Goal: Transaction & Acquisition: Purchase product/service

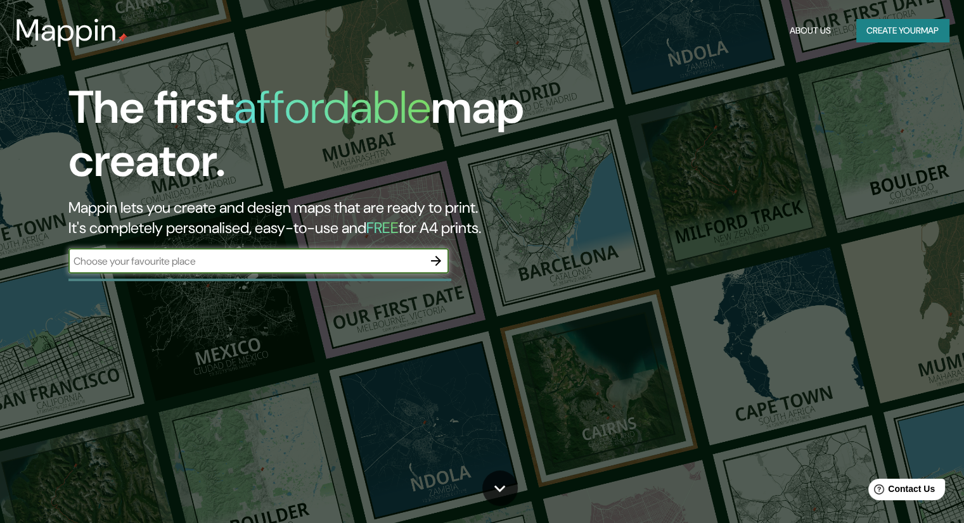
click at [330, 274] on div "​" at bounding box center [258, 262] width 380 height 28
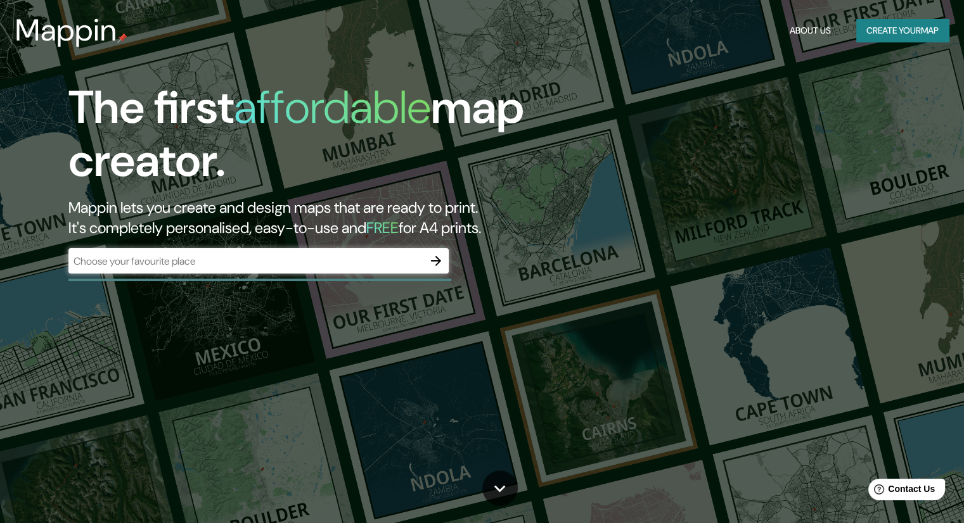
click at [340, 264] on input "text" at bounding box center [245, 261] width 355 height 15
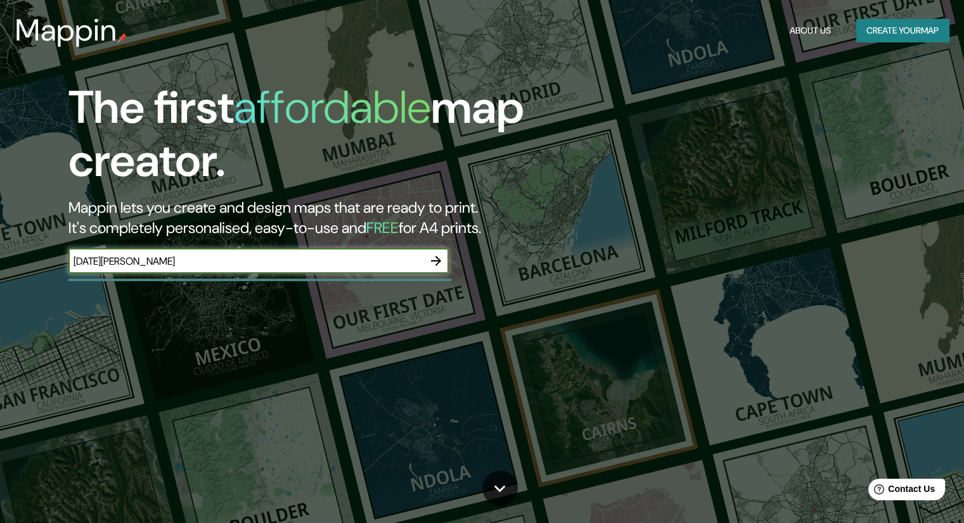
type input "[DATE][PERSON_NAME]"
click at [444, 263] on button "button" at bounding box center [435, 260] width 25 height 25
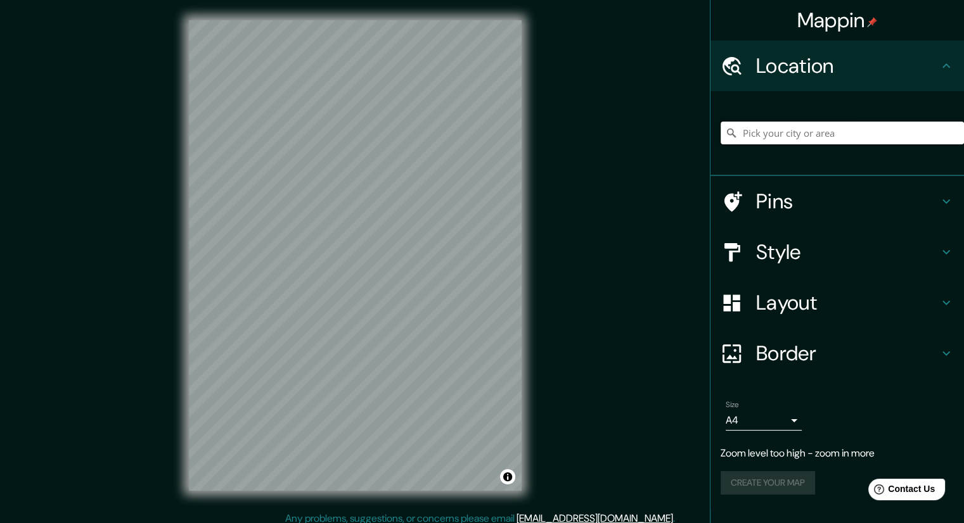
click at [798, 136] on input "Pick your city or area" at bounding box center [841, 133] width 243 height 23
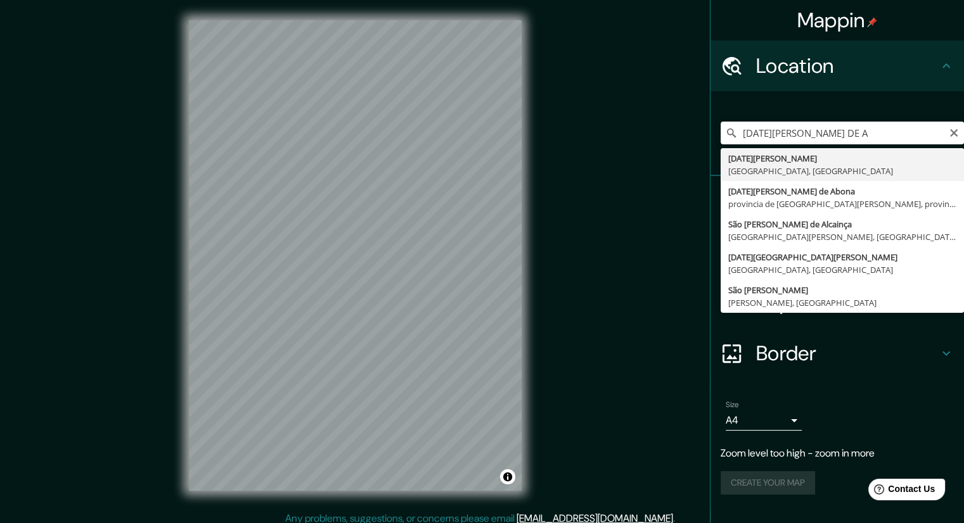
type input "[DATE][GEOGRAPHIC_DATA][PERSON_NAME], [GEOGRAPHIC_DATA], [GEOGRAPHIC_DATA]"
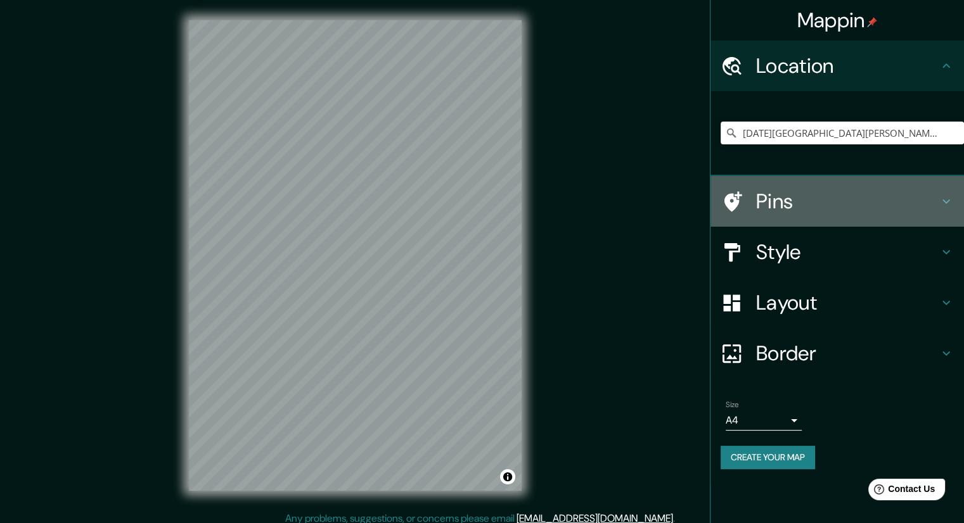
click at [796, 198] on h4 "Pins" at bounding box center [847, 201] width 182 height 25
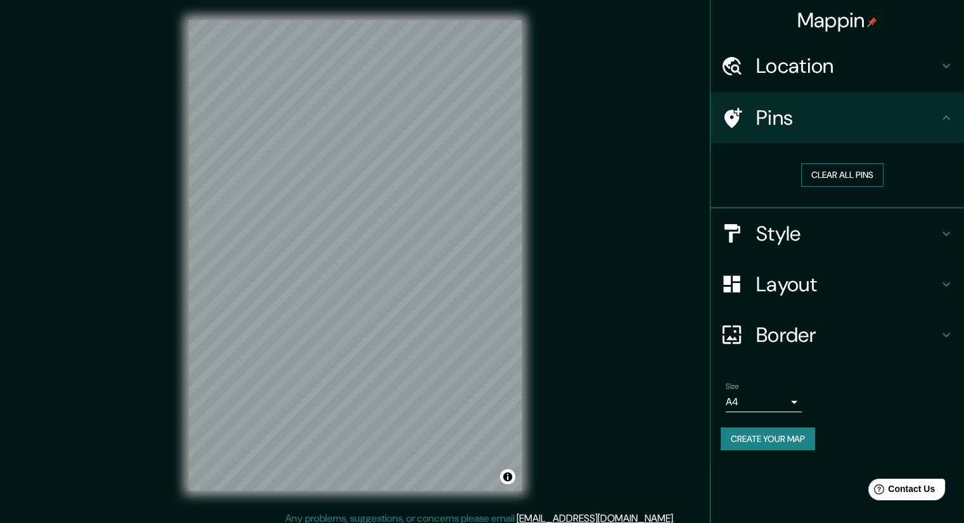
click at [835, 176] on button "Clear all pins" at bounding box center [842, 174] width 82 height 23
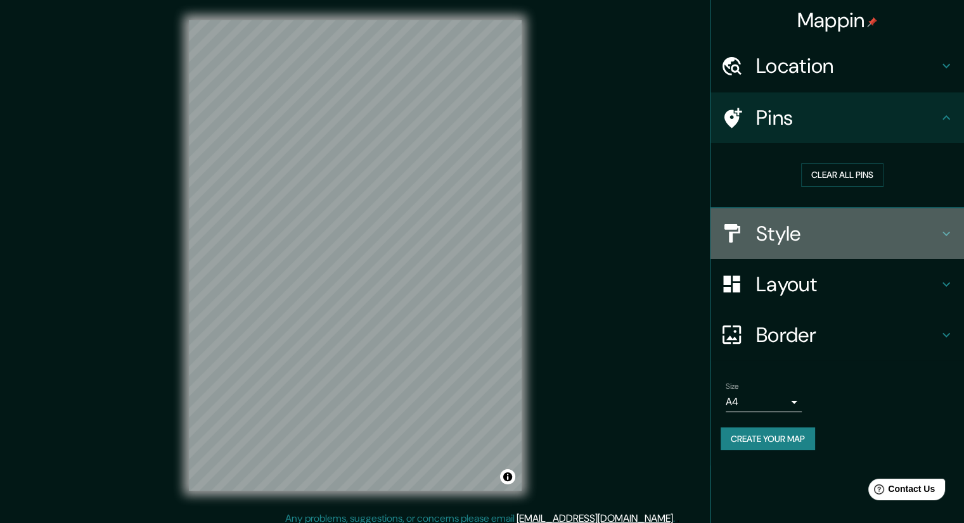
click at [746, 229] on div at bounding box center [737, 233] width 35 height 22
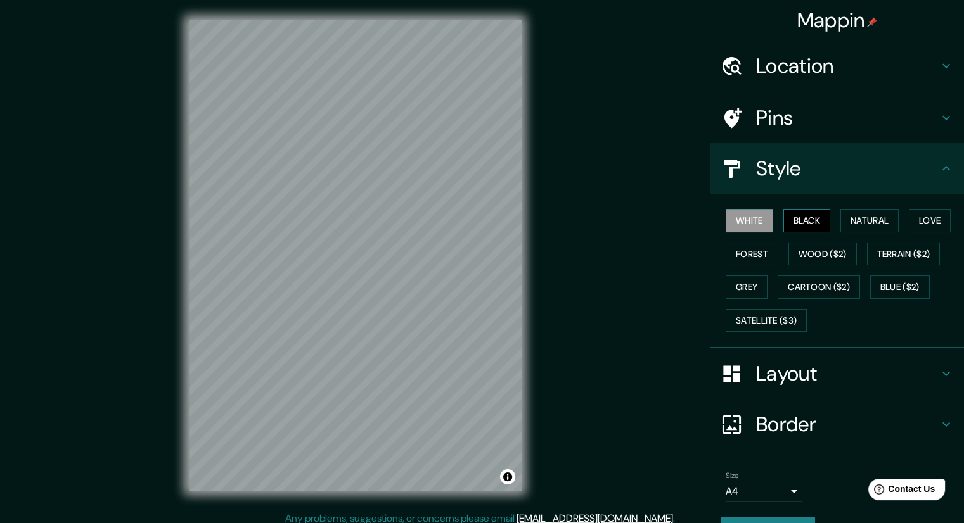
click at [784, 222] on button "Black" at bounding box center [807, 220] width 48 height 23
click at [864, 219] on button "Natural" at bounding box center [869, 220] width 58 height 23
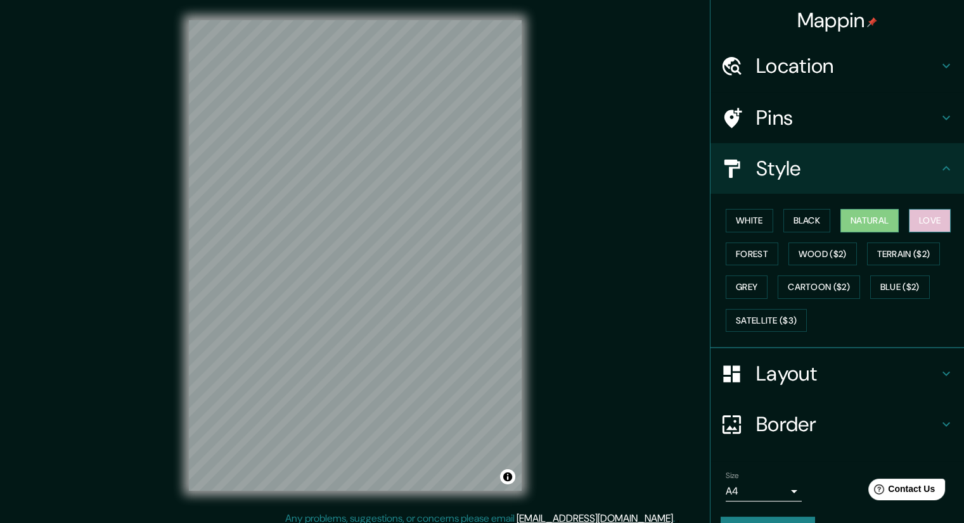
click at [918, 221] on button "Love" at bounding box center [930, 220] width 42 height 23
click at [739, 256] on button "Forest" at bounding box center [752, 254] width 53 height 23
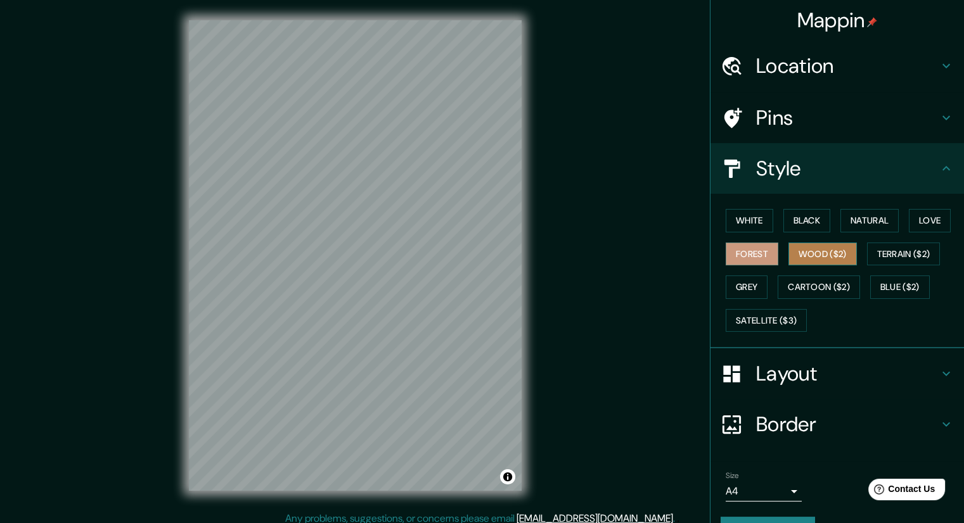
click at [795, 253] on button "Wood ($2)" at bounding box center [822, 254] width 68 height 23
click at [882, 257] on button "Terrain ($2)" at bounding box center [904, 254] width 74 height 23
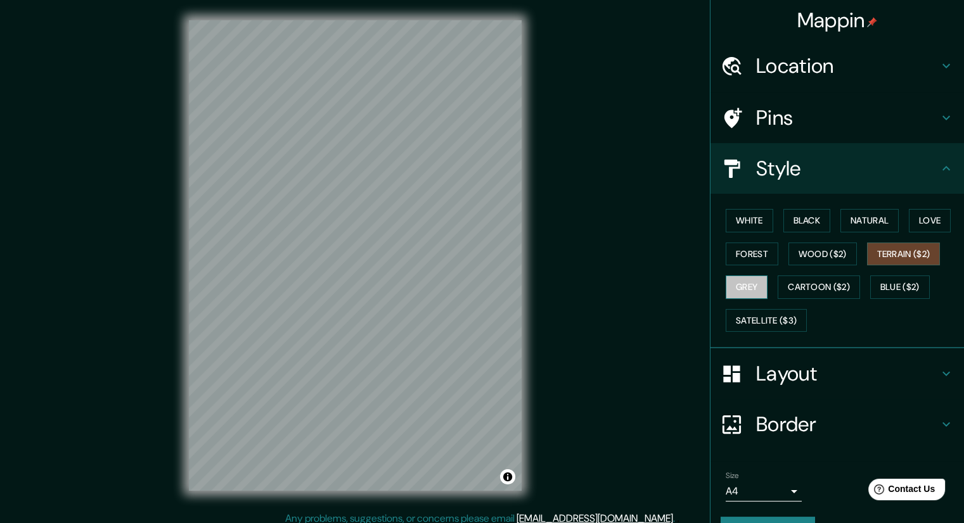
click at [741, 295] on button "Grey" at bounding box center [747, 287] width 42 height 23
click at [804, 293] on button "Cartoon ($2)" at bounding box center [818, 287] width 82 height 23
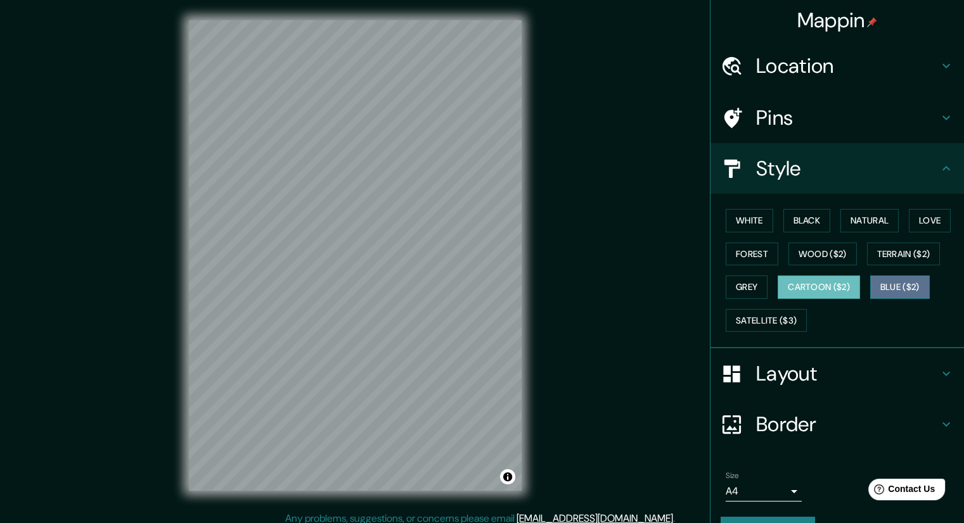
click at [889, 285] on button "Blue ($2)" at bounding box center [900, 287] width 60 height 23
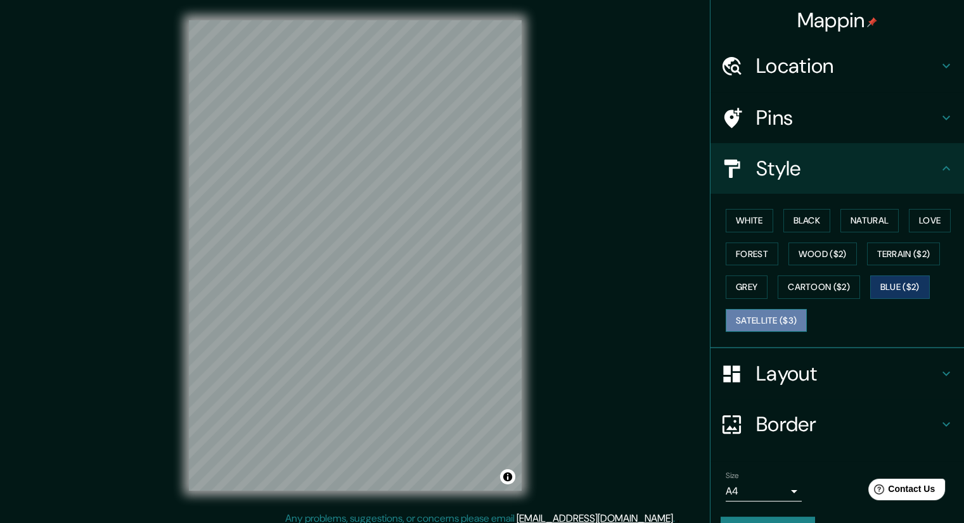
click at [782, 323] on button "Satellite ($3)" at bounding box center [766, 320] width 81 height 23
click at [755, 221] on button "White" at bounding box center [750, 220] width 48 height 23
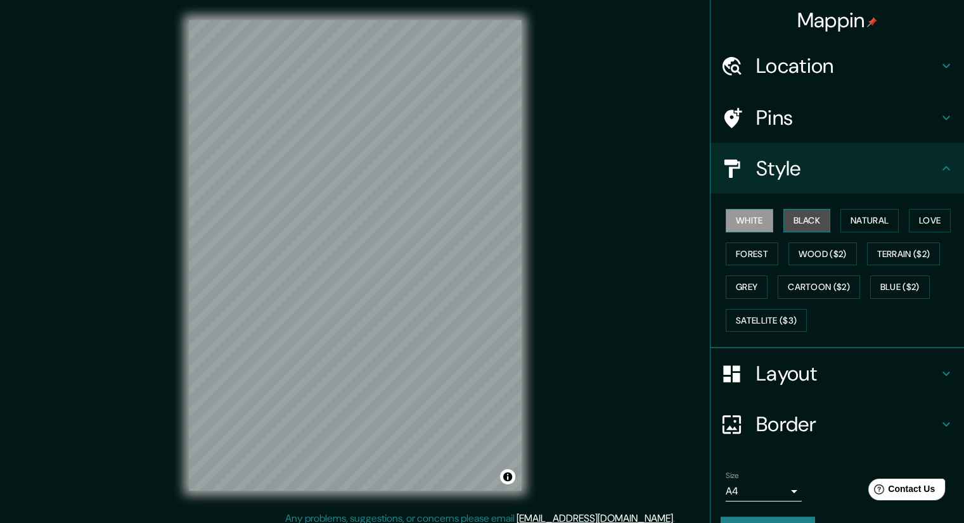
click at [800, 225] on button "Black" at bounding box center [807, 220] width 48 height 23
click at [852, 223] on button "Natural" at bounding box center [869, 220] width 58 height 23
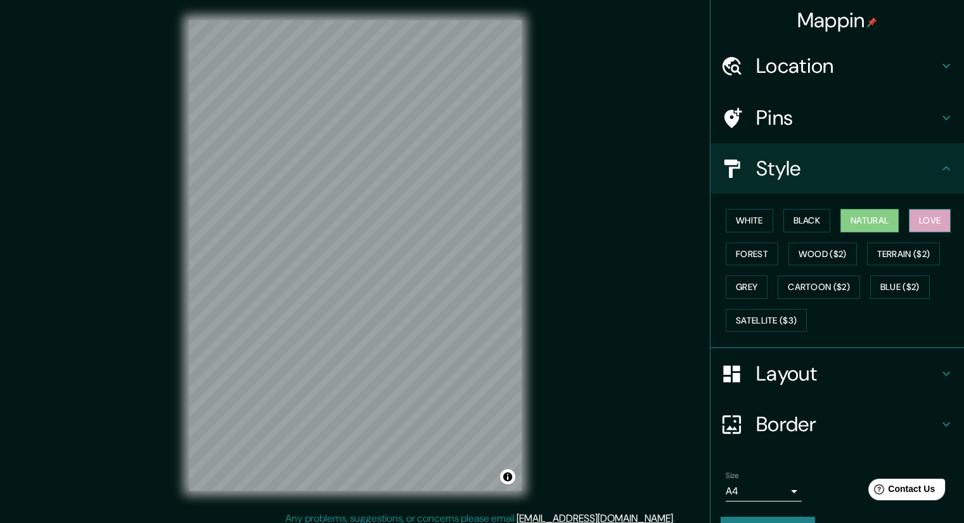
click at [919, 219] on button "Love" at bounding box center [930, 220] width 42 height 23
click at [726, 246] on button "Forest" at bounding box center [752, 254] width 53 height 23
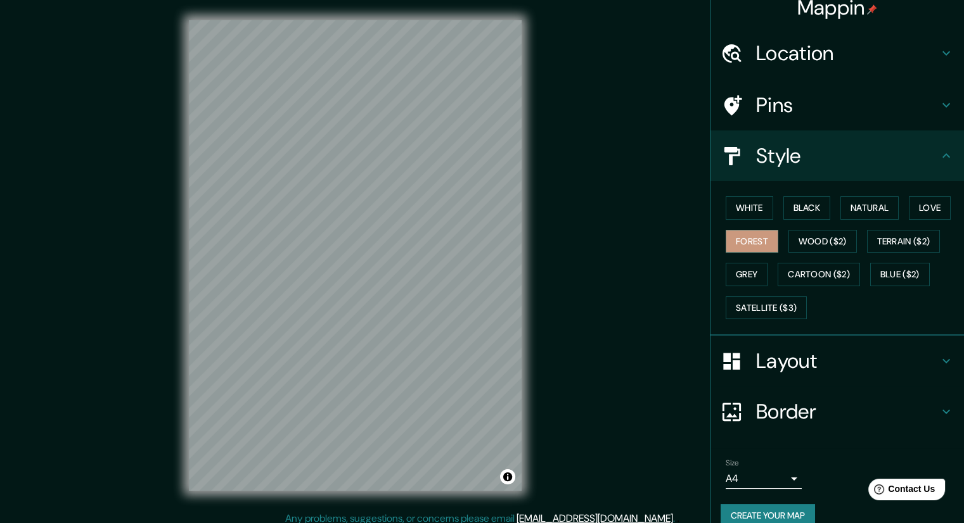
scroll to position [30, 0]
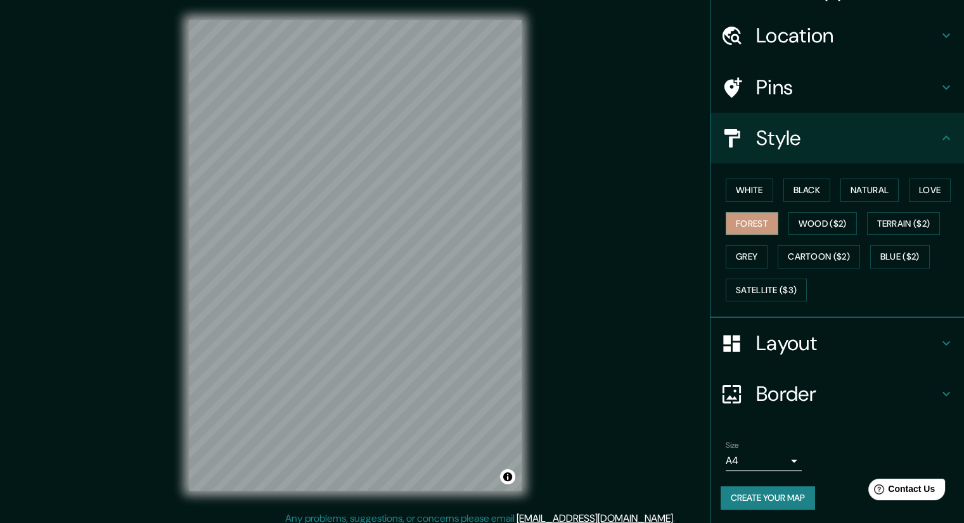
click at [789, 342] on h4 "Layout" at bounding box center [847, 343] width 182 height 25
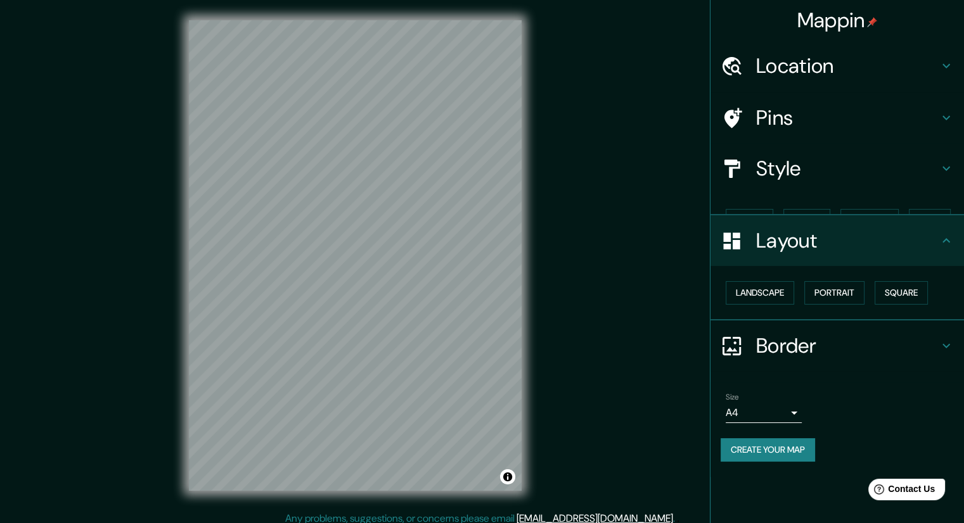
scroll to position [0, 0]
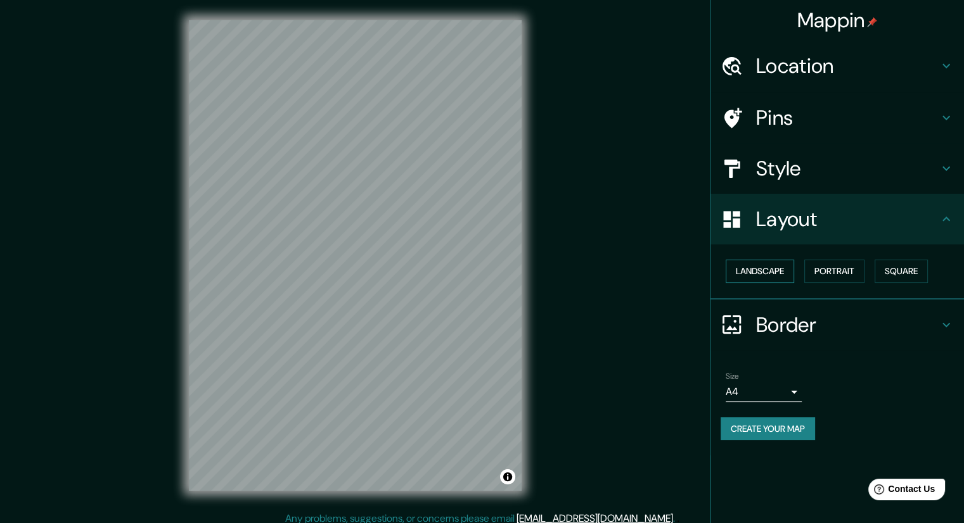
click at [768, 276] on button "Landscape" at bounding box center [760, 271] width 68 height 23
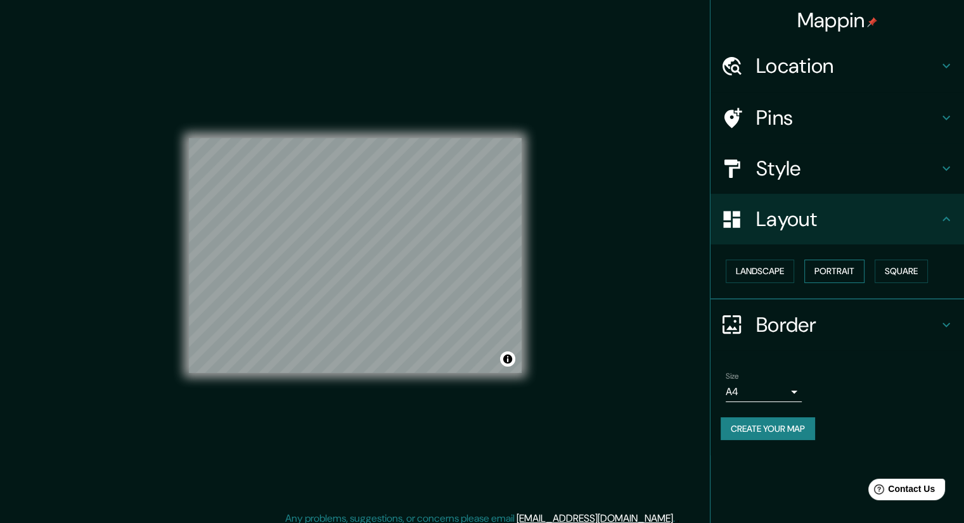
click at [827, 279] on button "Portrait" at bounding box center [834, 271] width 60 height 23
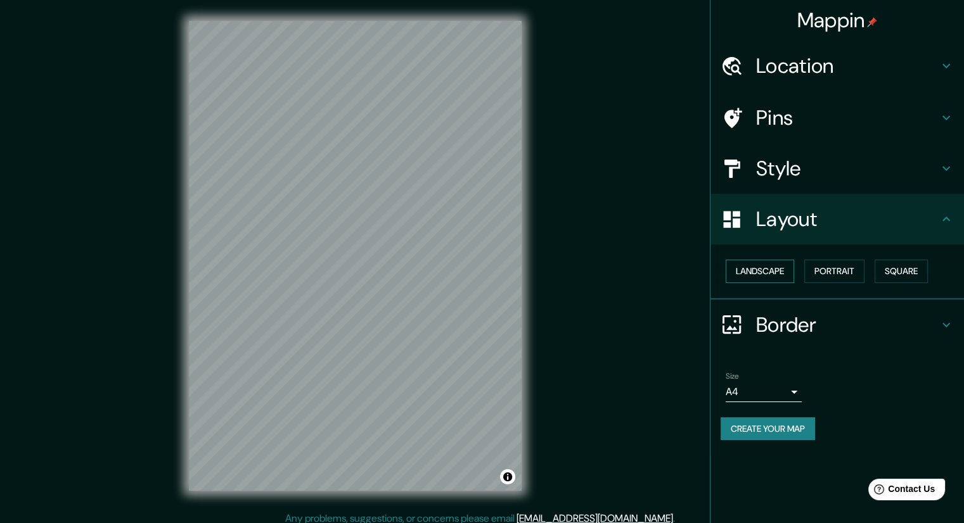
click at [788, 273] on button "Landscape" at bounding box center [760, 271] width 68 height 23
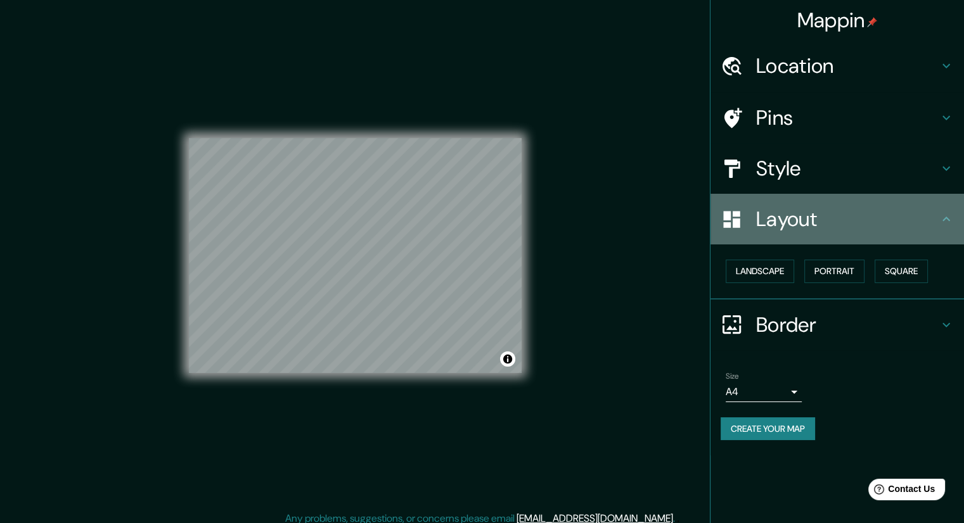
click at [798, 226] on h4 "Layout" at bounding box center [847, 219] width 182 height 25
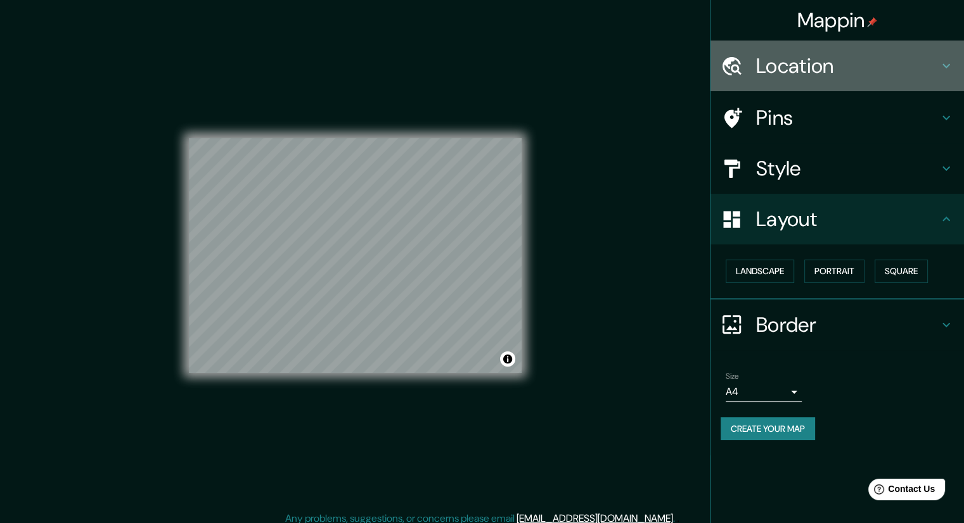
click at [809, 75] on h4 "Location" at bounding box center [847, 65] width 182 height 25
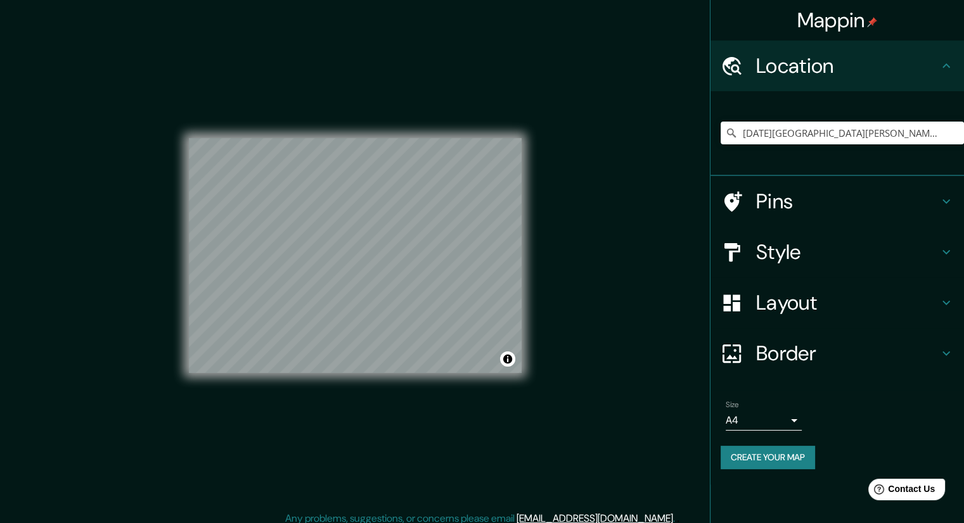
click at [809, 75] on h4 "Location" at bounding box center [847, 65] width 182 height 25
click at [800, 201] on h4 "Pins" at bounding box center [847, 201] width 182 height 25
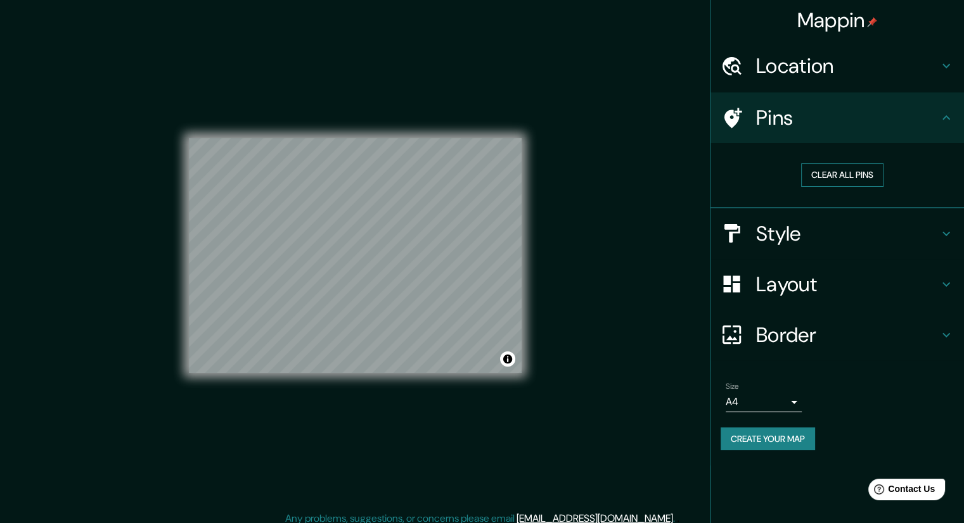
click at [826, 174] on button "Clear all pins" at bounding box center [842, 174] width 82 height 23
click at [511, 359] on button "Toggle attribution" at bounding box center [507, 359] width 15 height 15
click at [510, 365] on button "Toggle attribution" at bounding box center [507, 359] width 15 height 15
click at [776, 399] on body "Mappin Location [DATE][GEOGRAPHIC_DATA][PERSON_NAME], [GEOGRAPHIC_DATA], [GEOGR…" at bounding box center [482, 261] width 964 height 523
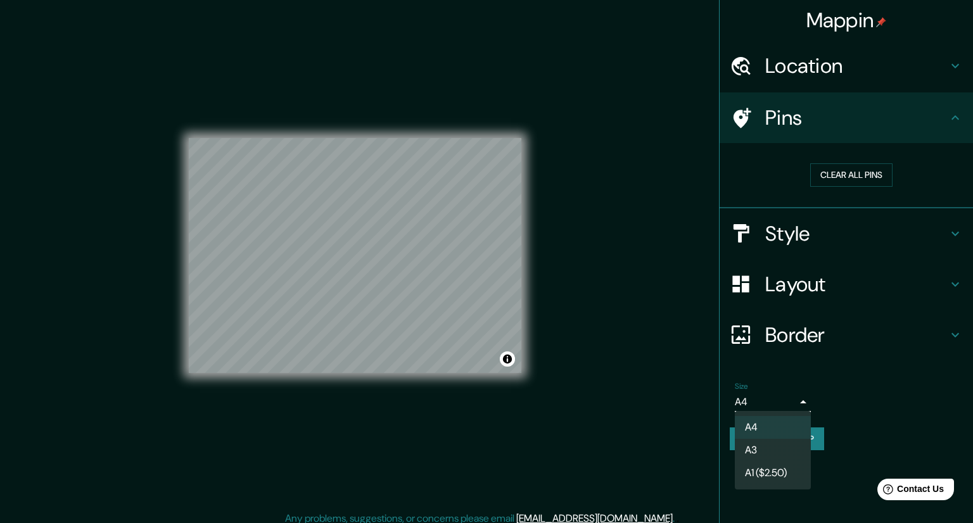
click at [776, 399] on div at bounding box center [486, 261] width 973 height 523
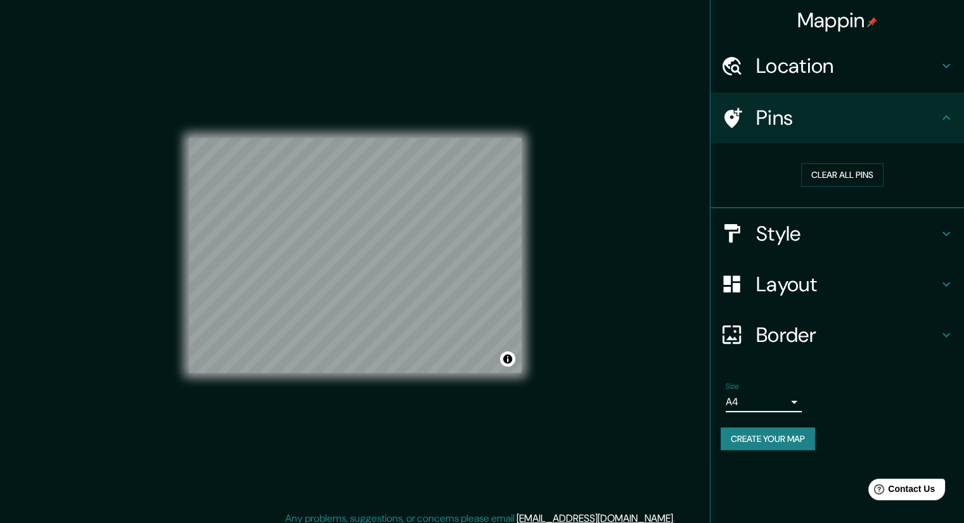
click at [793, 335] on h4 "Border" at bounding box center [847, 335] width 182 height 25
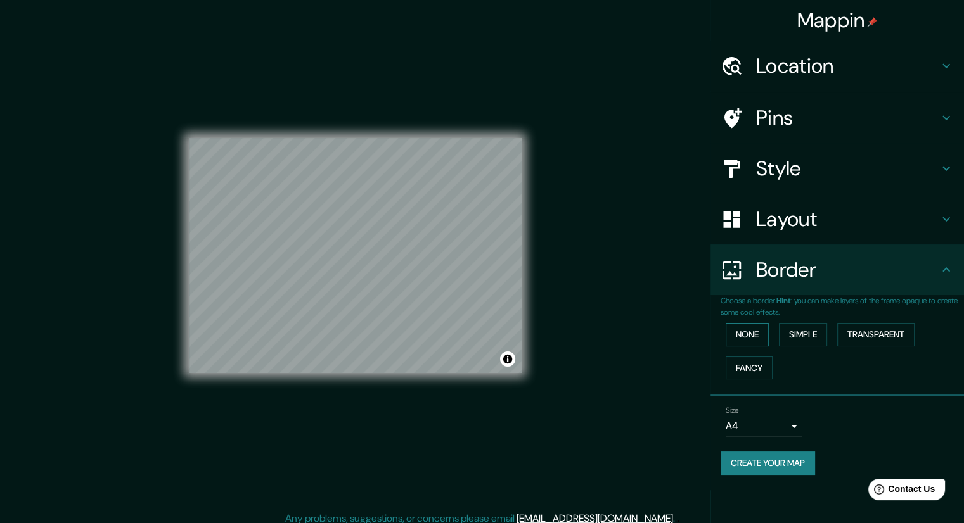
click at [757, 342] on button "None" at bounding box center [747, 334] width 43 height 23
click at [793, 340] on button "Simple" at bounding box center [803, 334] width 48 height 23
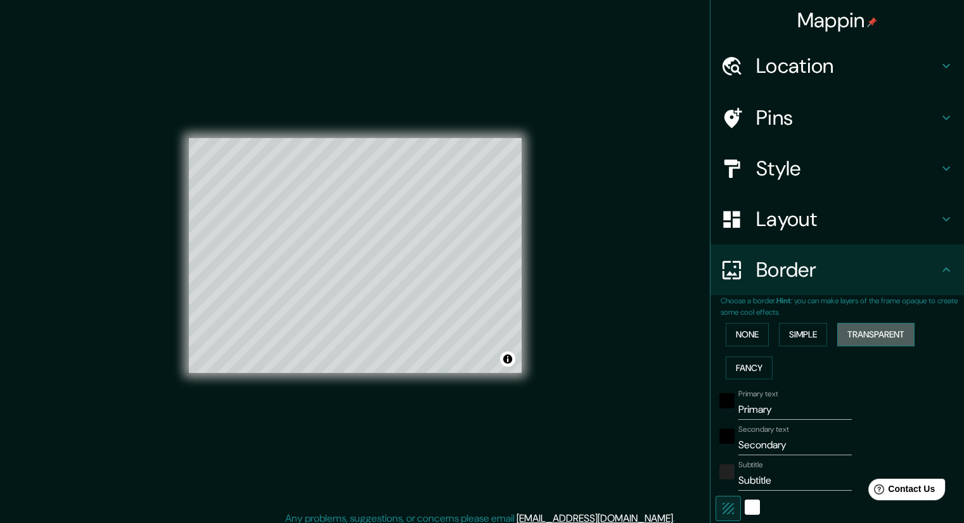
click at [847, 335] on button "Transparent" at bounding box center [875, 334] width 77 height 23
click at [752, 371] on button "Fancy" at bounding box center [749, 368] width 47 height 23
click at [740, 338] on button "None" at bounding box center [747, 334] width 43 height 23
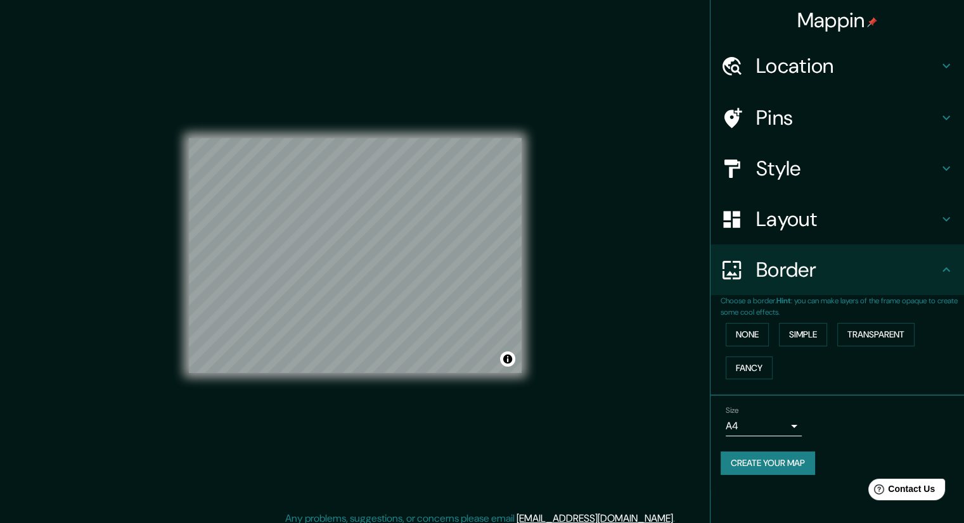
click at [783, 229] on h4 "Layout" at bounding box center [847, 219] width 182 height 25
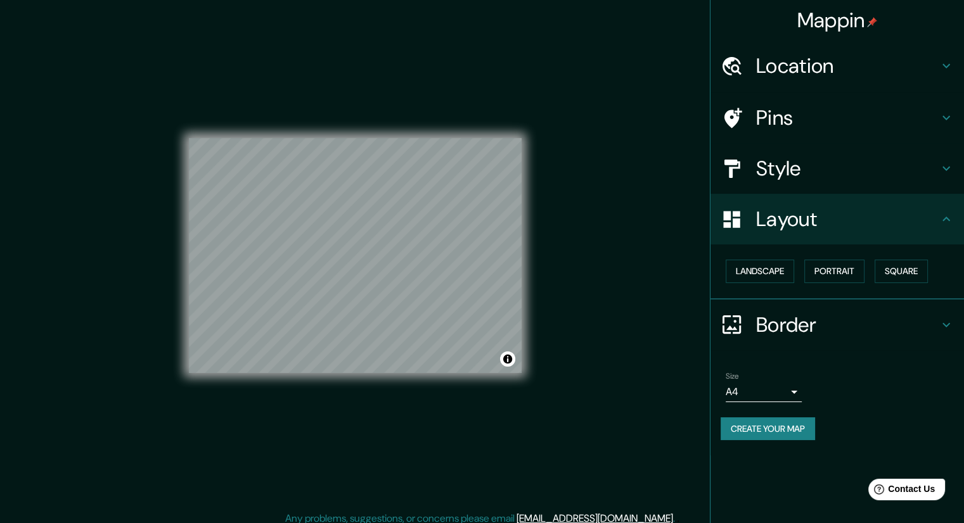
click at [793, 173] on h4 "Style" at bounding box center [847, 168] width 182 height 25
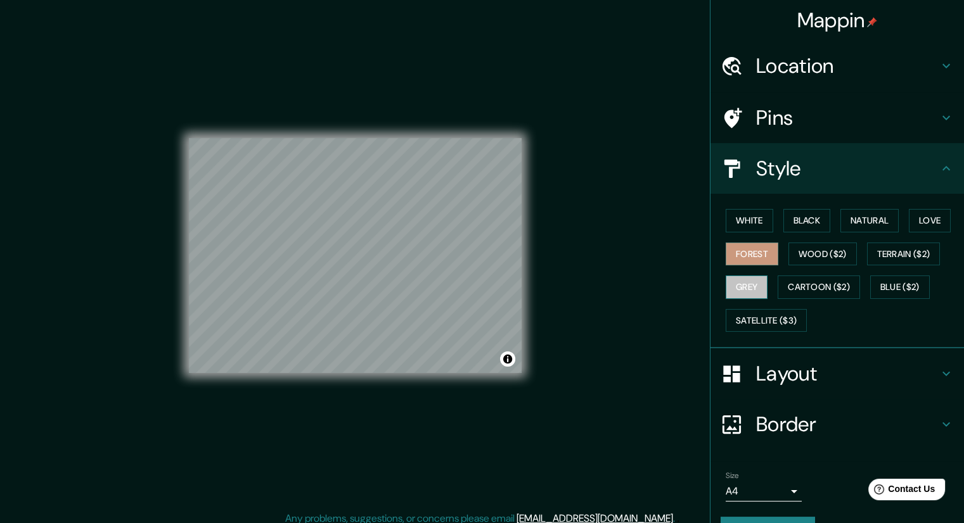
click at [739, 285] on button "Grey" at bounding box center [747, 287] width 42 height 23
click at [783, 80] on div "Location" at bounding box center [836, 66] width 253 height 51
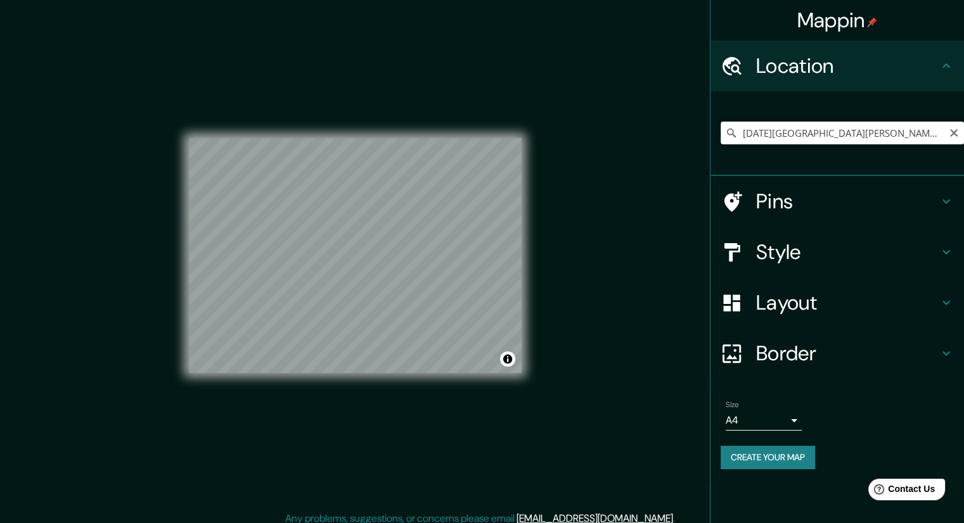
click at [852, 135] on input "[DATE][GEOGRAPHIC_DATA][PERSON_NAME], [GEOGRAPHIC_DATA], [GEOGRAPHIC_DATA]" at bounding box center [841, 133] width 243 height 23
click at [949, 68] on icon at bounding box center [945, 65] width 15 height 15
